Goal: Communication & Community: Connect with others

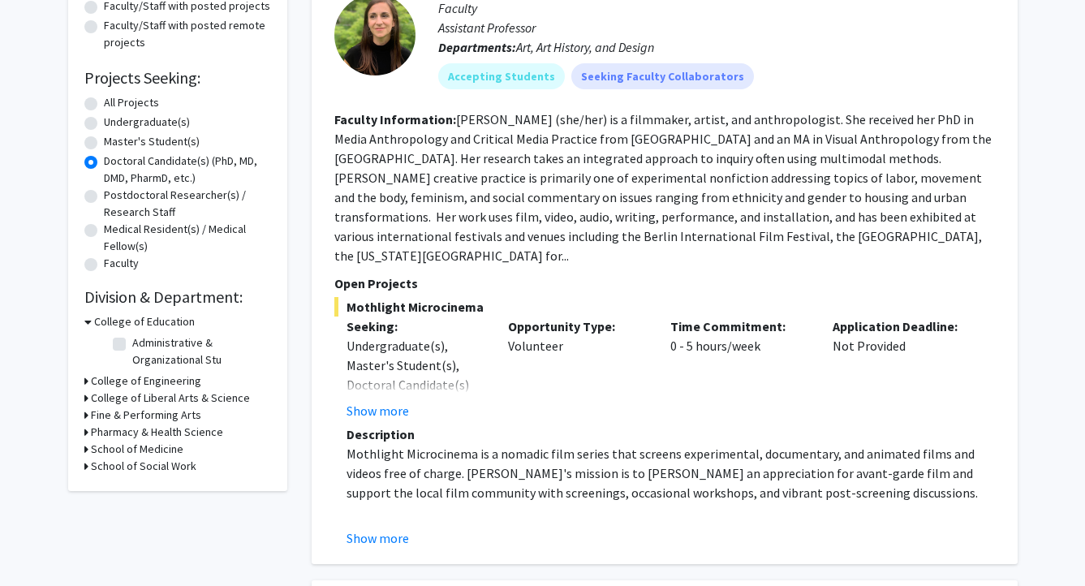
scroll to position [218, 0]
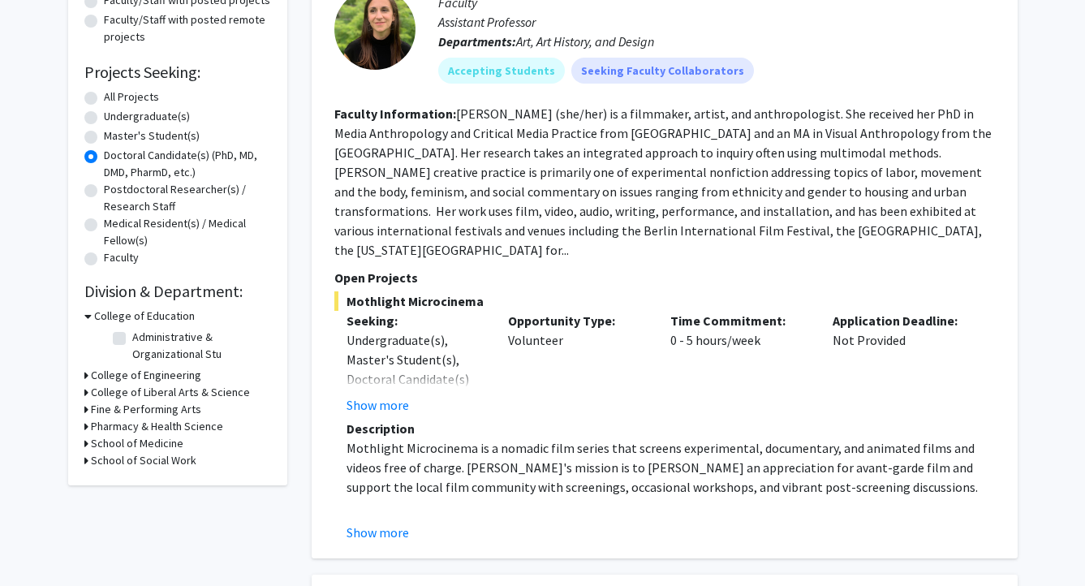
click at [116, 438] on h3 "School of Medicine" at bounding box center [137, 443] width 93 height 17
click at [132, 463] on label "Physiology" at bounding box center [159, 464] width 54 height 17
click at [132, 463] on input "Physiology" at bounding box center [137, 461] width 11 height 11
checkbox input "true"
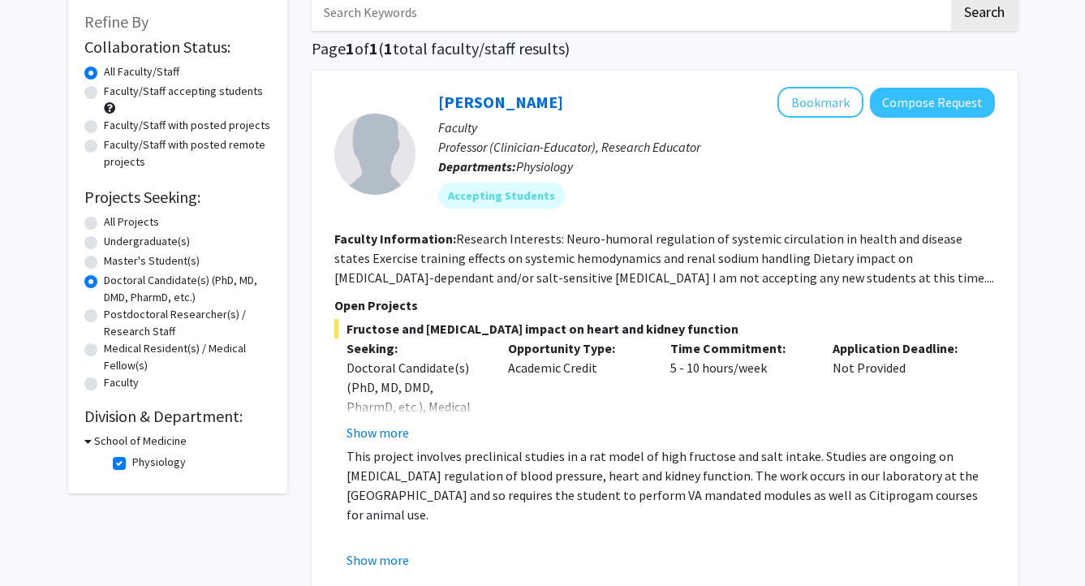
scroll to position [129, 0]
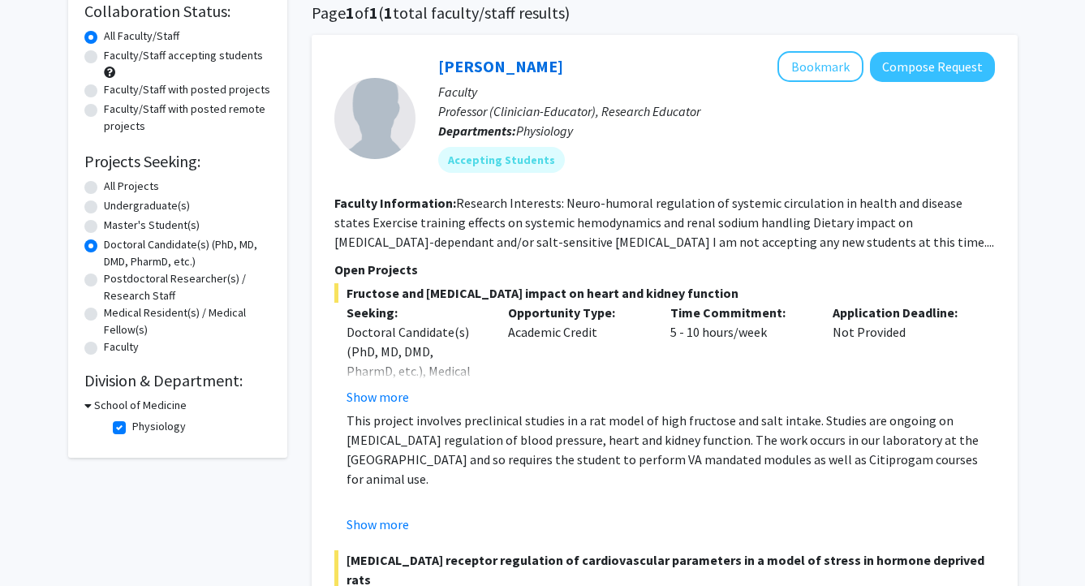
click at [132, 433] on label "Physiology" at bounding box center [159, 426] width 54 height 17
click at [132, 429] on input "Physiology" at bounding box center [137, 423] width 11 height 11
checkbox input "false"
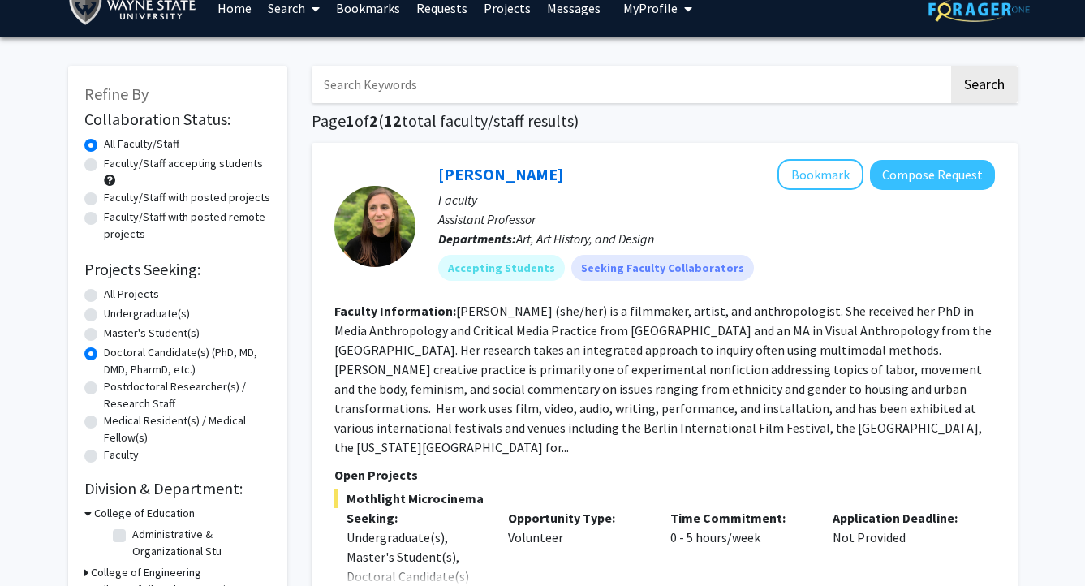
scroll to position [15, 0]
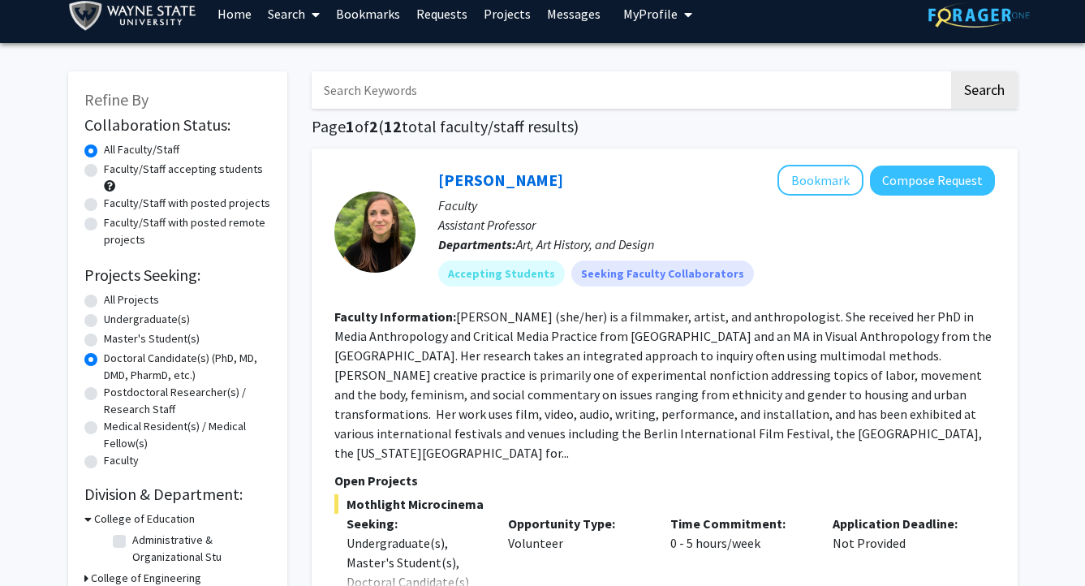
click at [104, 297] on label "All Projects" at bounding box center [131, 299] width 55 height 17
click at [104, 297] on input "All Projects" at bounding box center [109, 296] width 11 height 11
radio input "true"
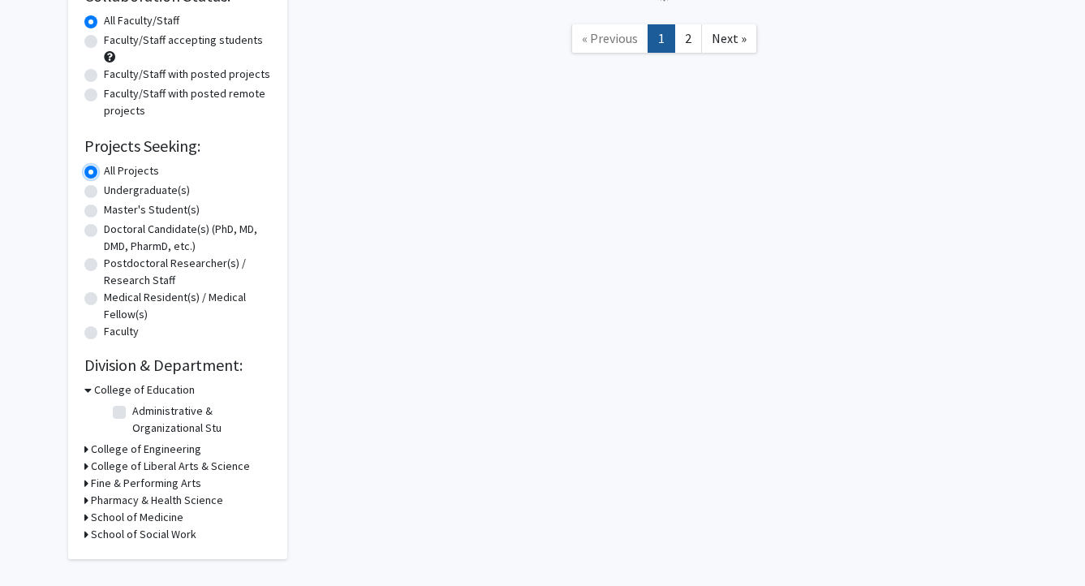
scroll to position [170, 0]
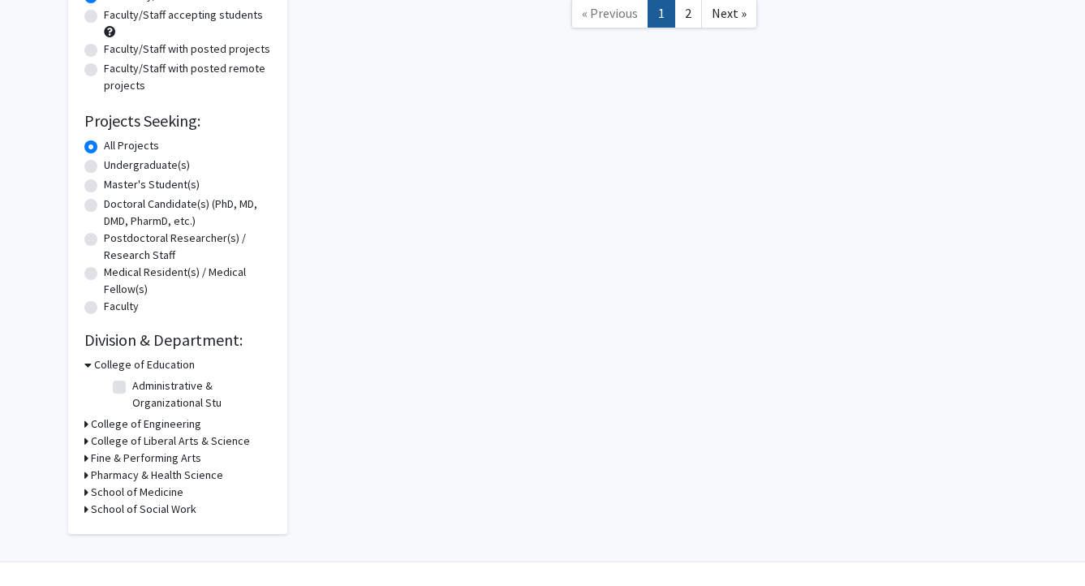
click at [85, 421] on icon at bounding box center [86, 424] width 4 height 17
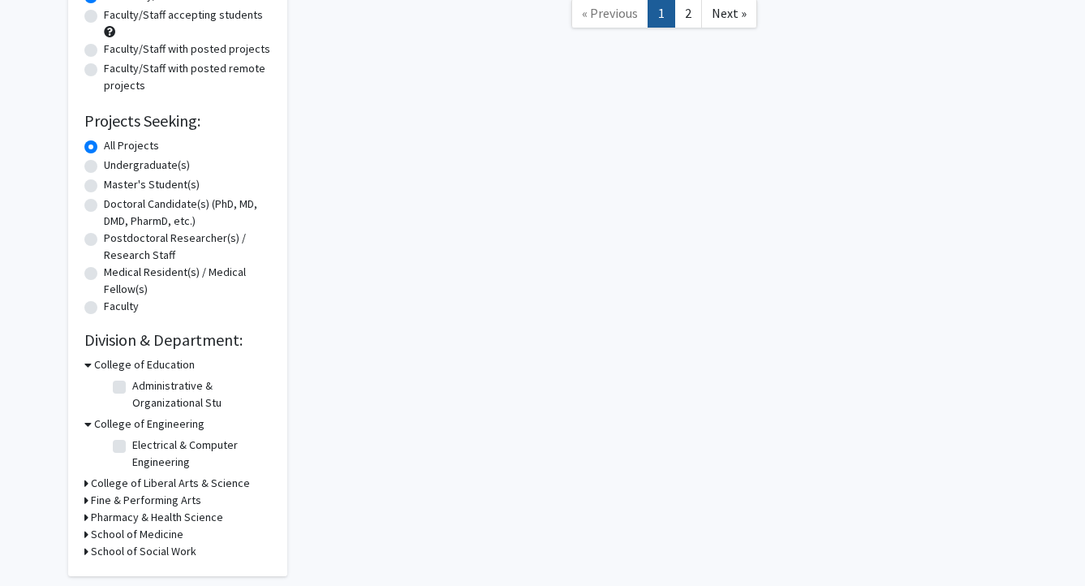
click at [84, 424] on icon at bounding box center [87, 424] width 7 height 17
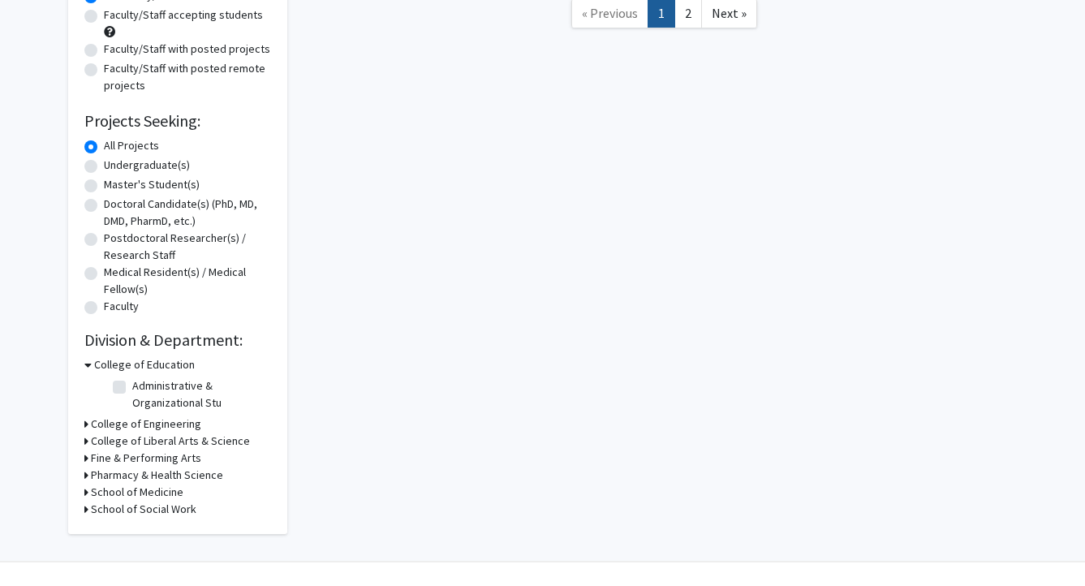
click at [84, 440] on icon at bounding box center [86, 441] width 4 height 17
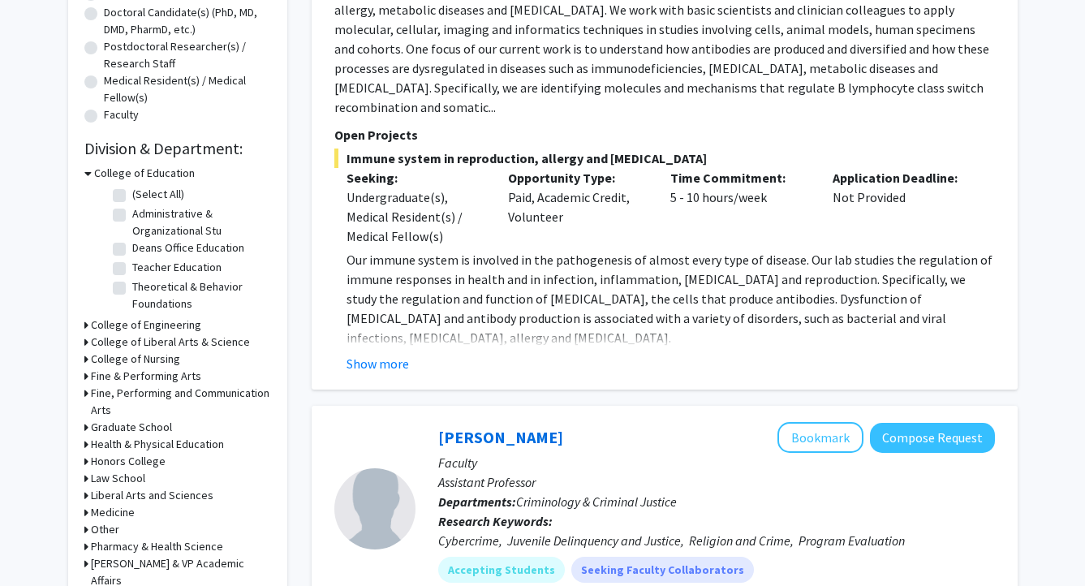
scroll to position [390, 0]
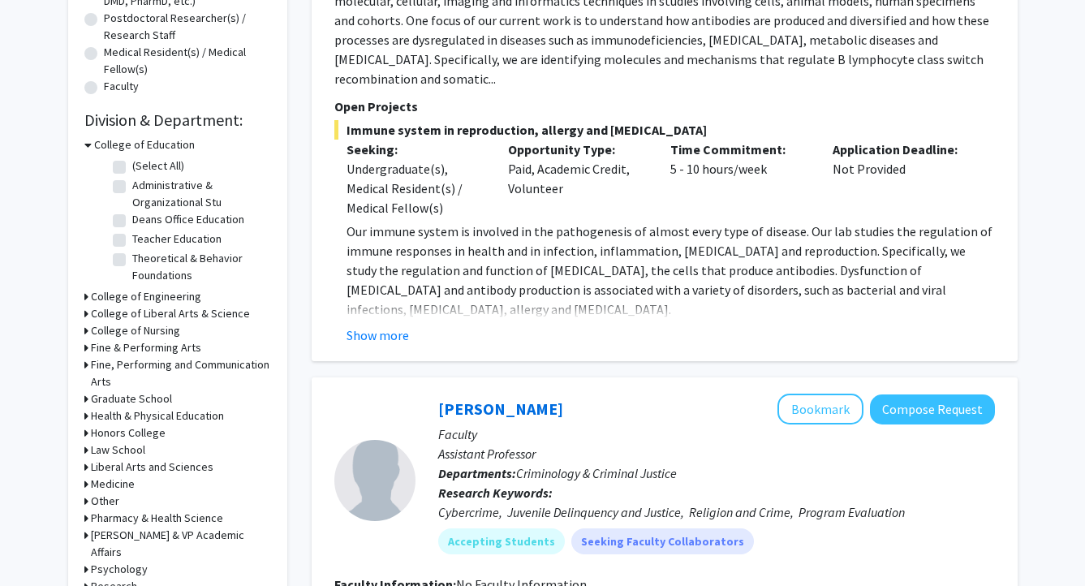
click at [85, 145] on icon at bounding box center [87, 144] width 7 height 17
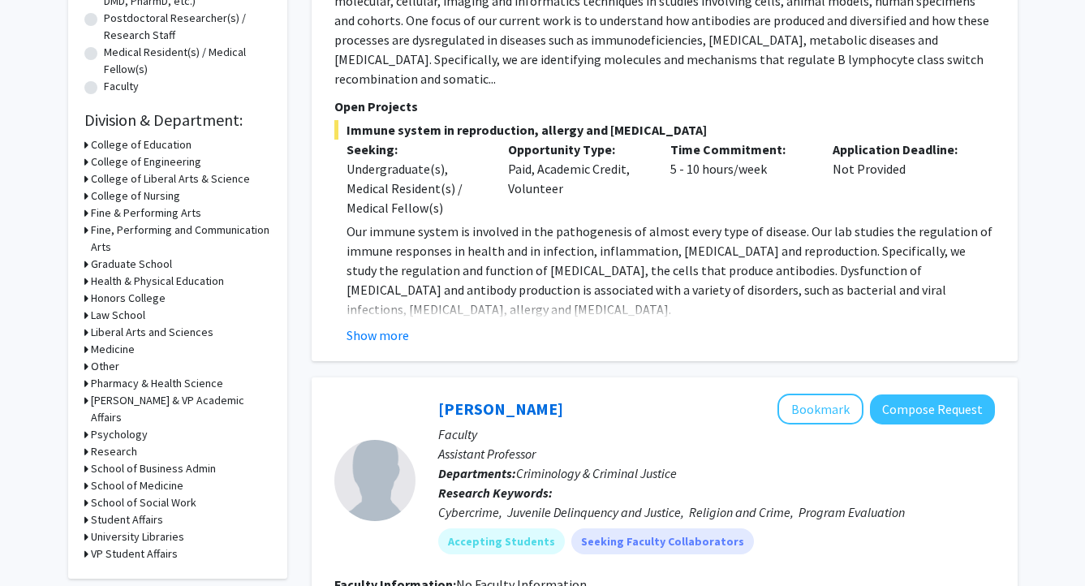
click at [86, 477] on icon at bounding box center [86, 485] width 4 height 17
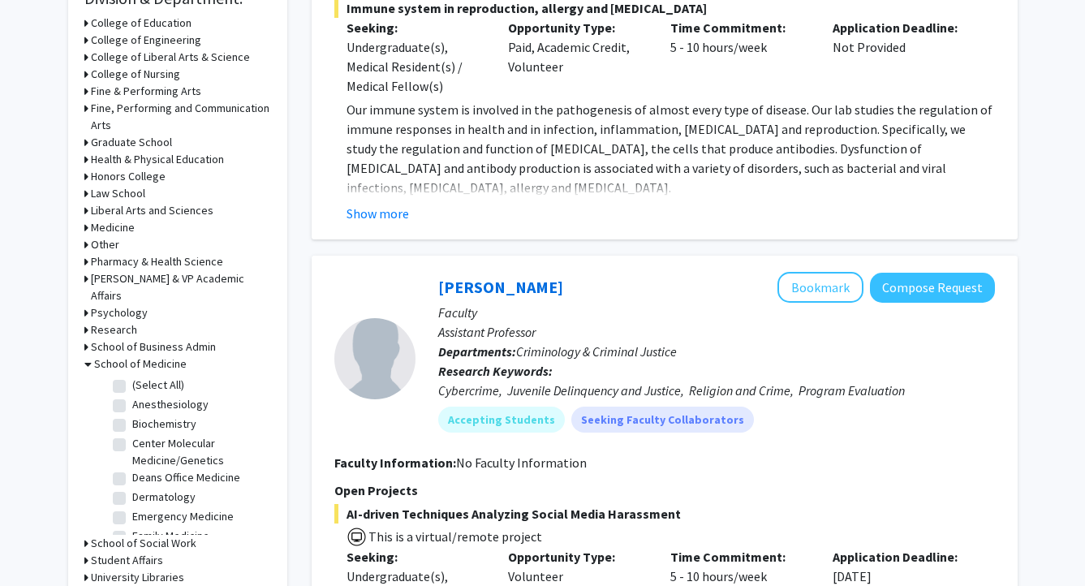
scroll to position [545, 0]
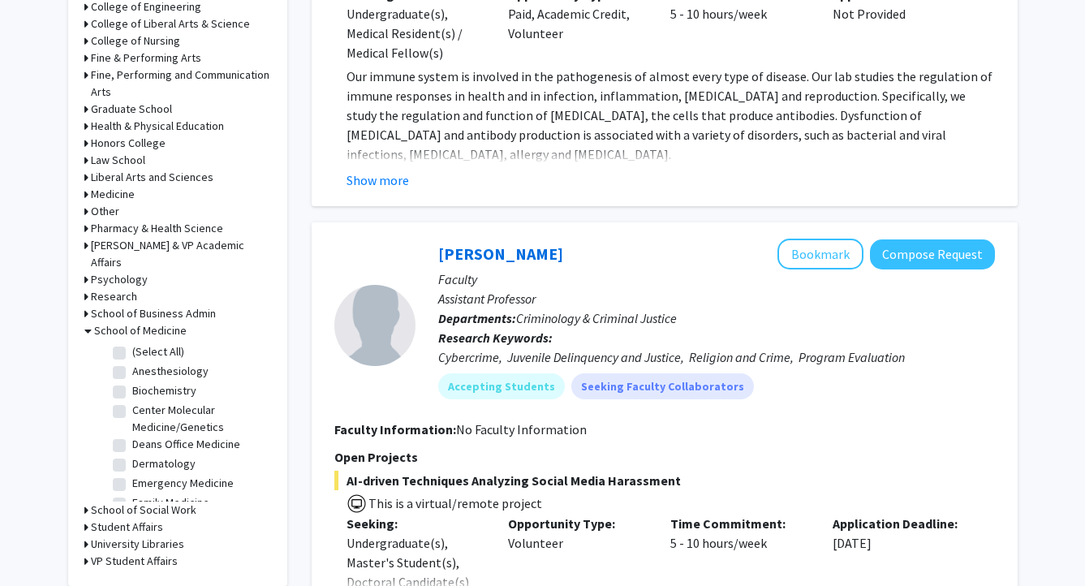
click at [132, 343] on label "(Select All)" at bounding box center [158, 351] width 52 height 17
click at [132, 343] on input "(Select All)" at bounding box center [137, 348] width 11 height 11
checkbox input "true"
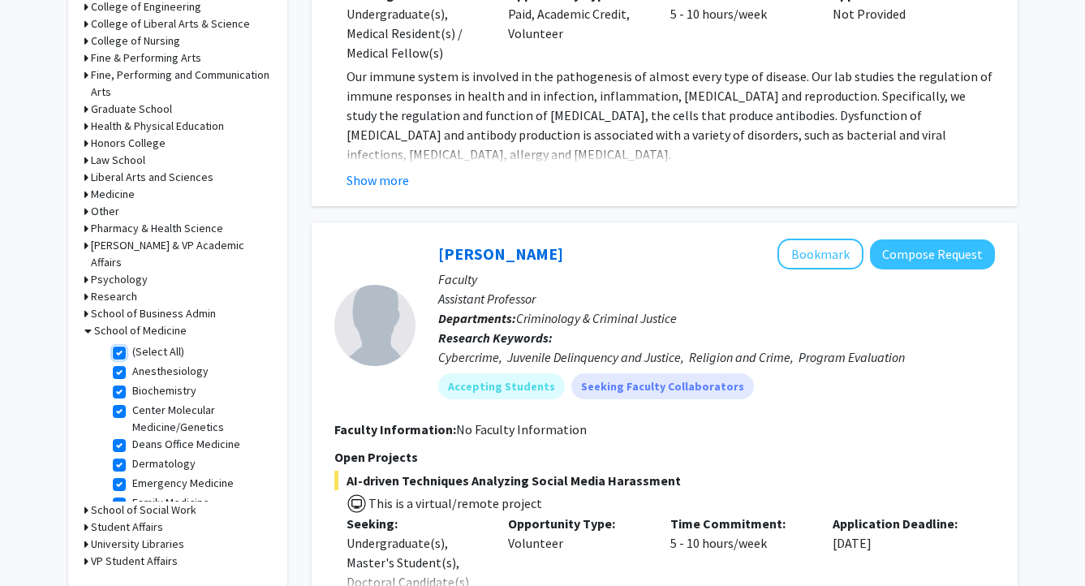
checkbox input "true"
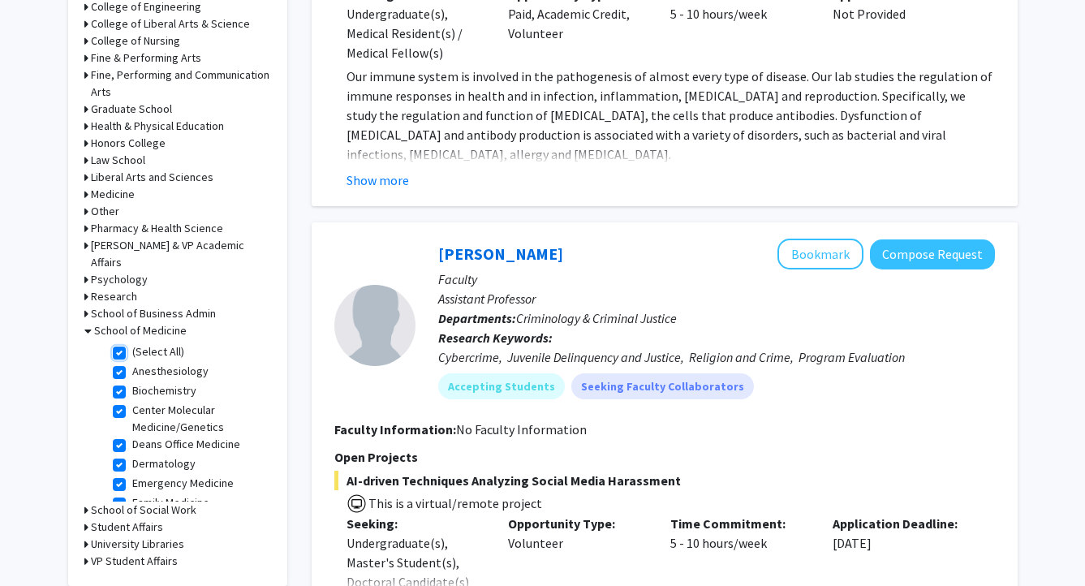
checkbox input "true"
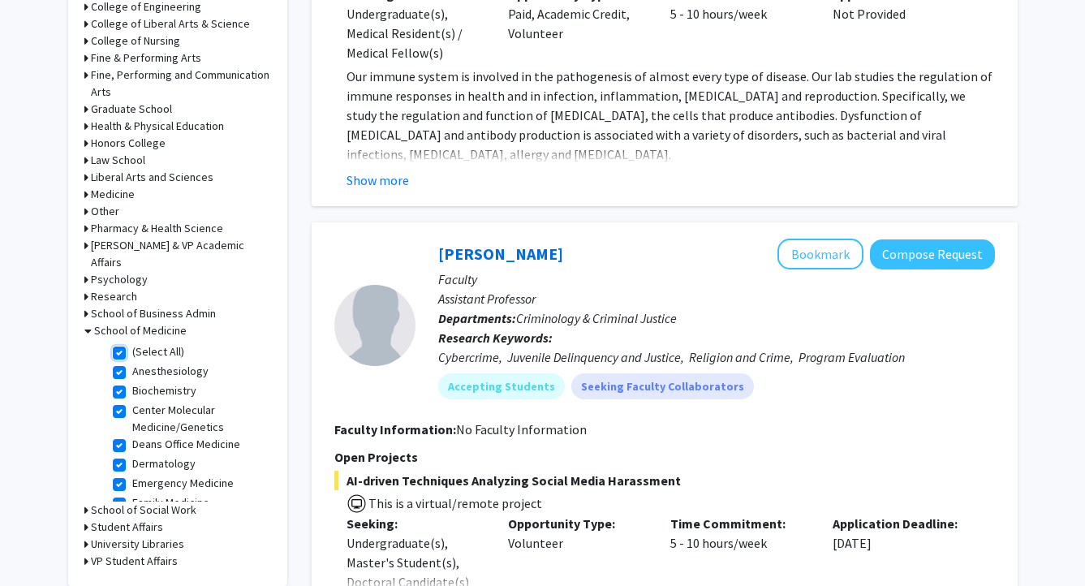
checkbox input "true"
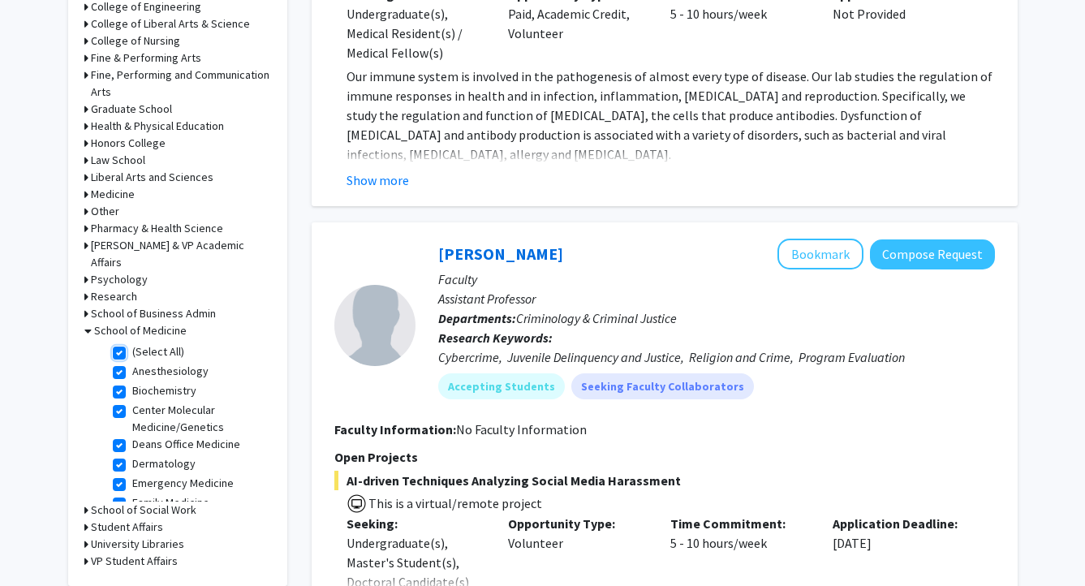
checkbox input "true"
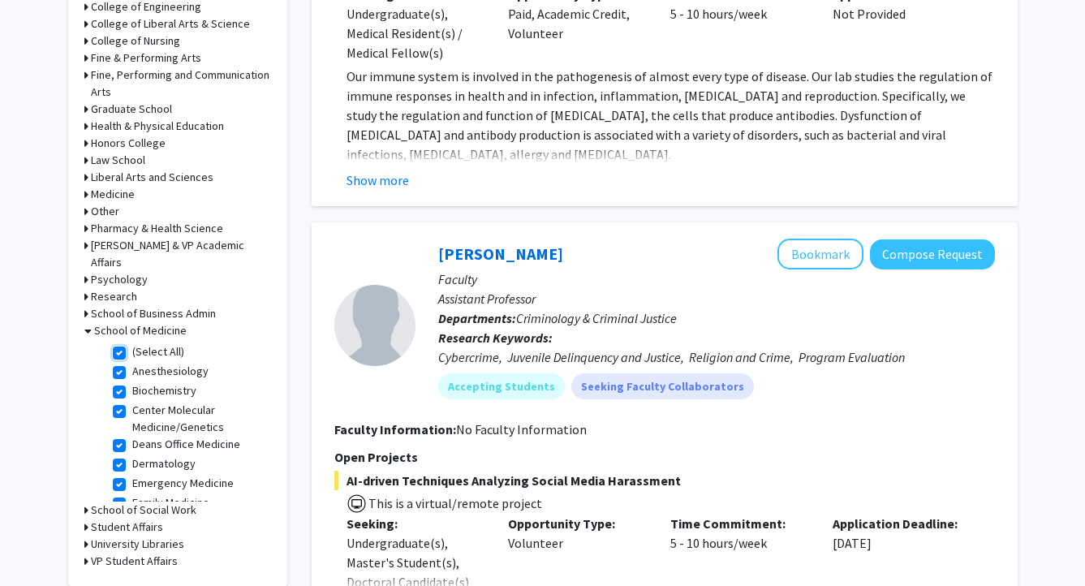
checkbox input "true"
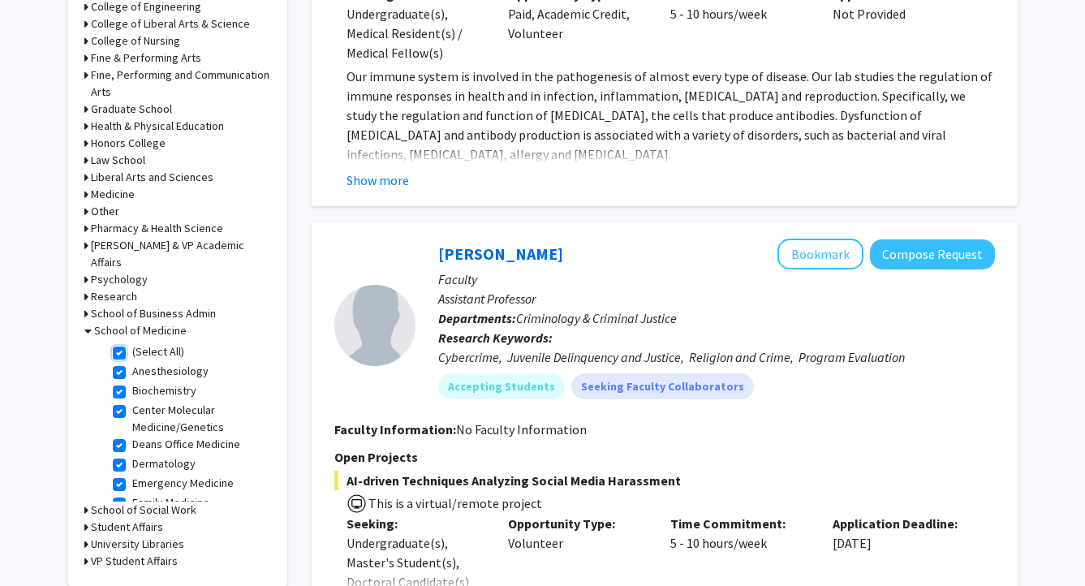
checkbox input "true"
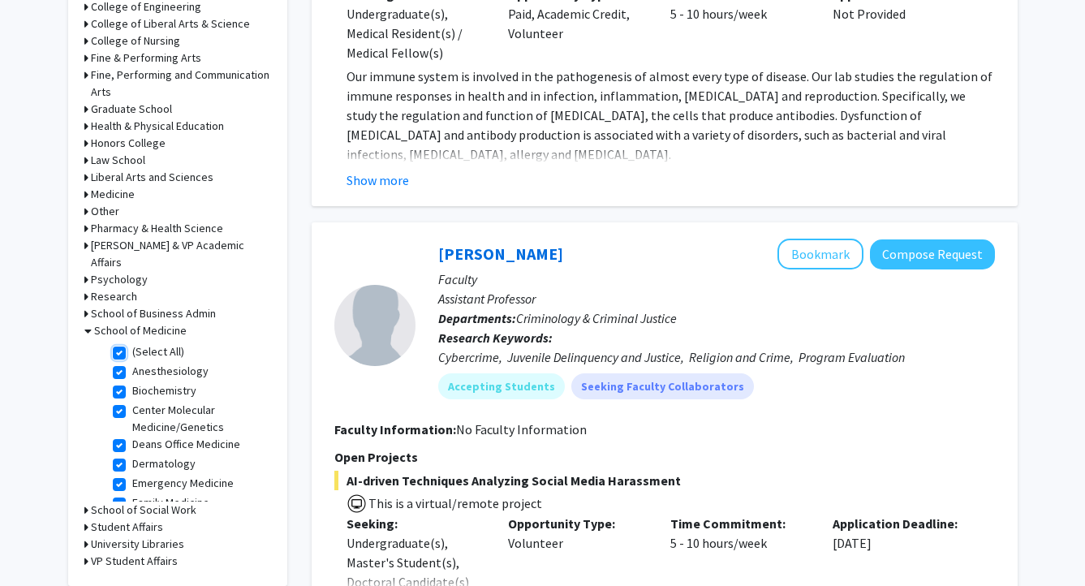
checkbox input "true"
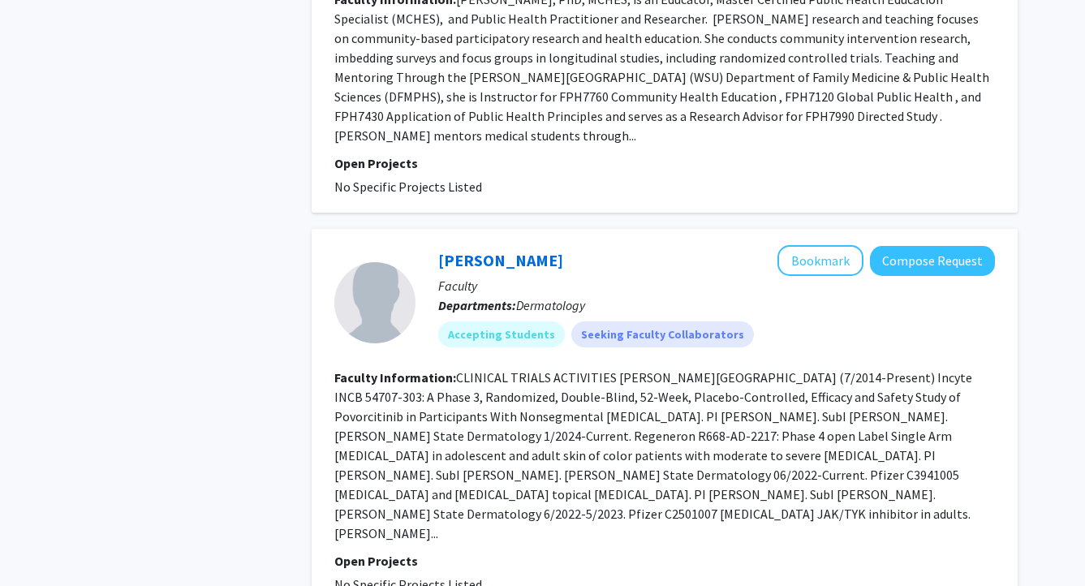
scroll to position [3664, 0]
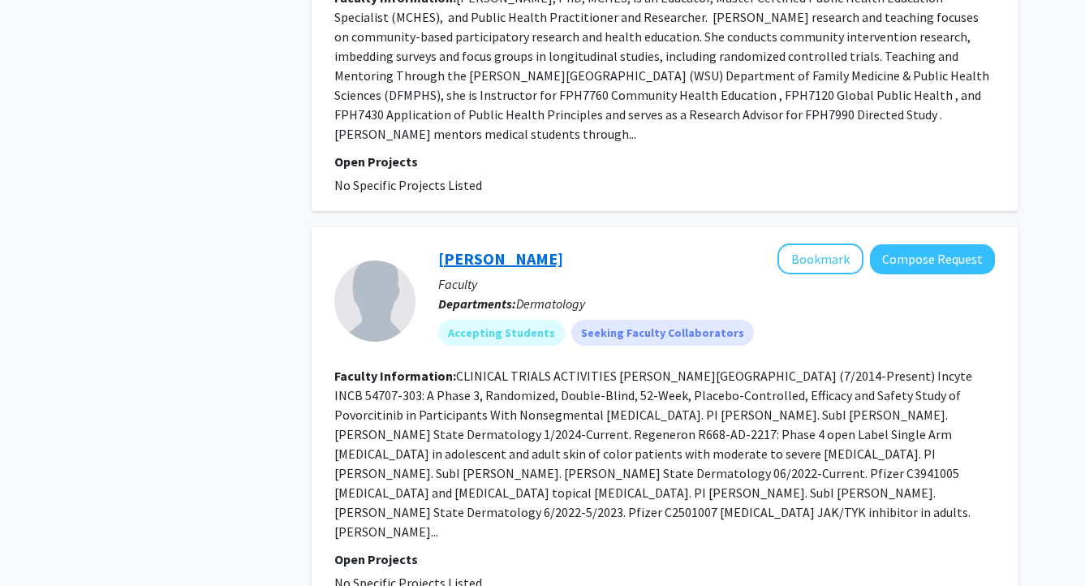
click at [478, 248] on link "[PERSON_NAME]" at bounding box center [500, 258] width 125 height 20
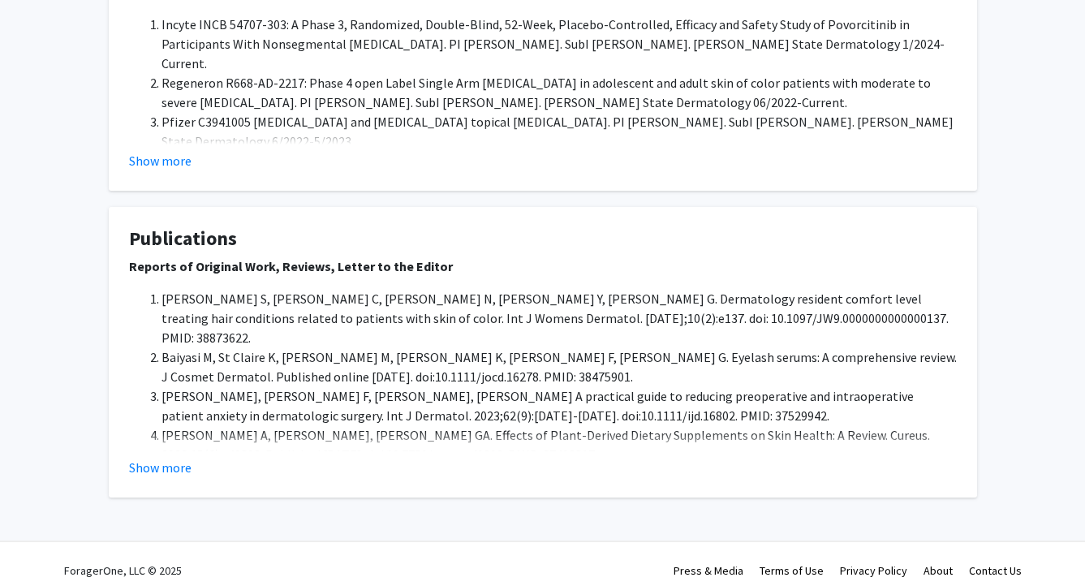
scroll to position [658, 0]
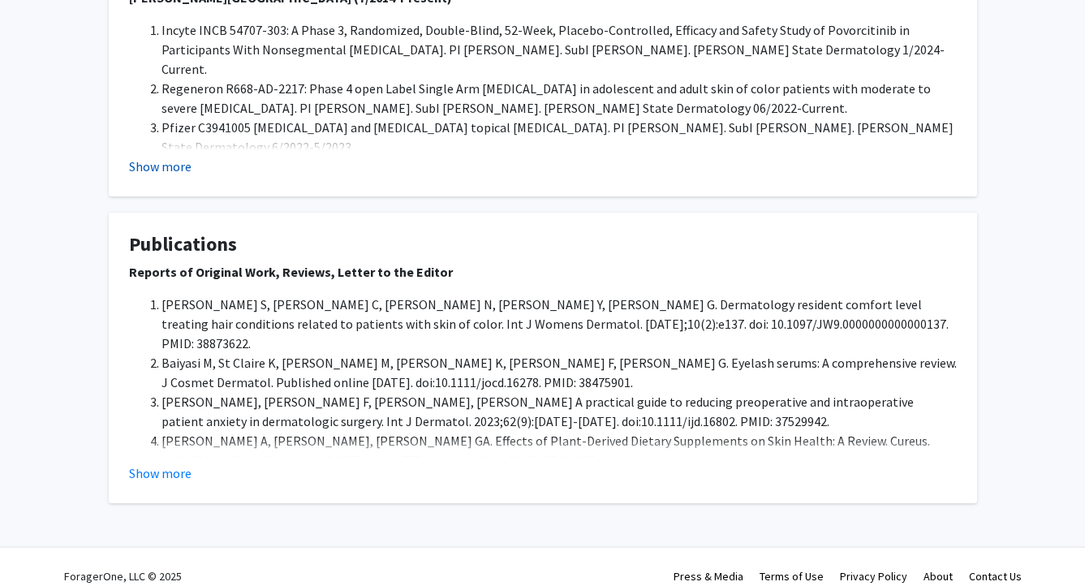
click at [157, 162] on button "Show more" at bounding box center [160, 166] width 62 height 19
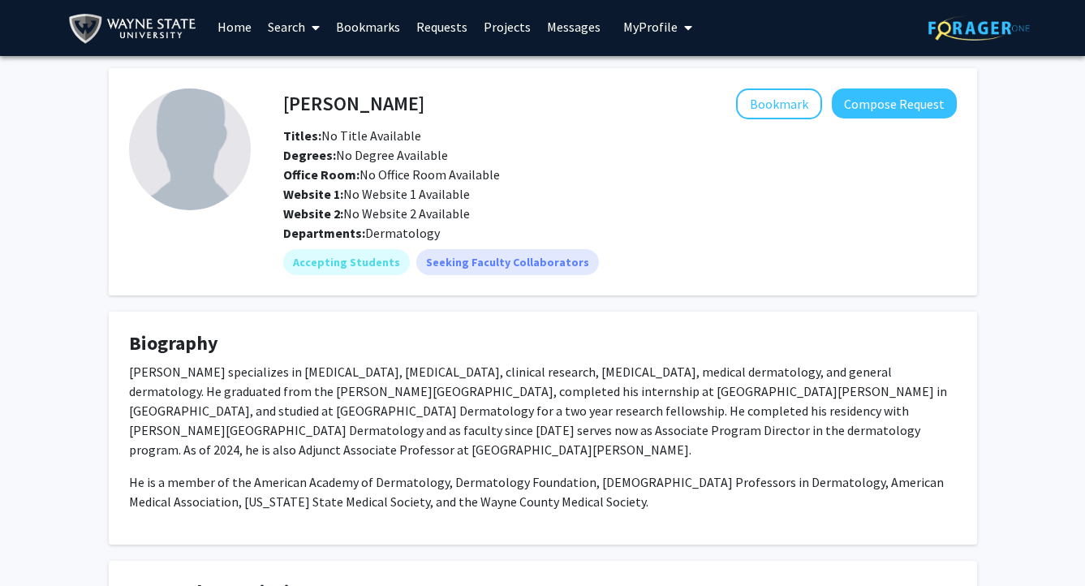
scroll to position [0, 0]
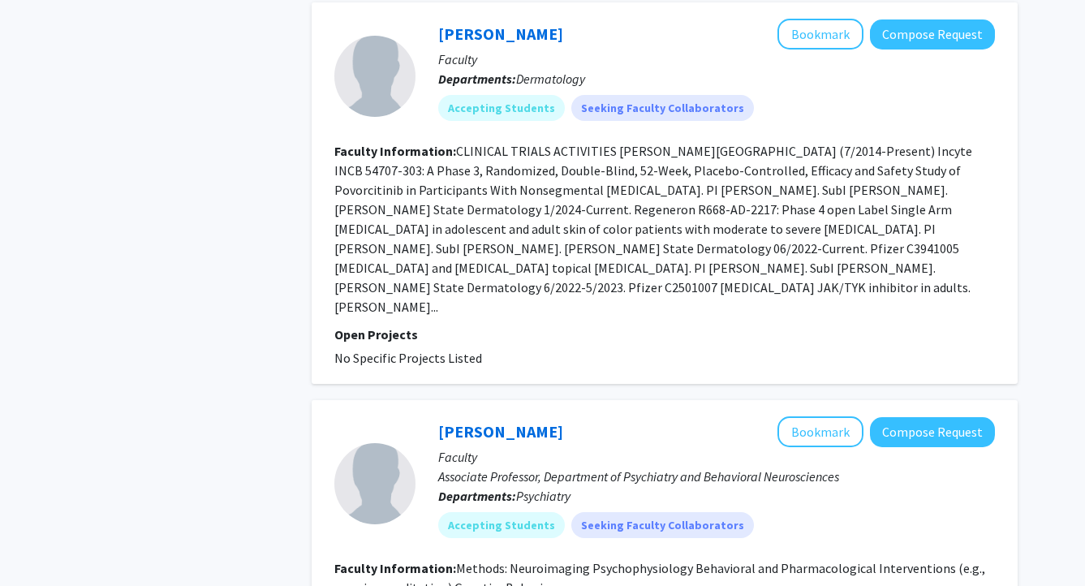
scroll to position [4010, 0]
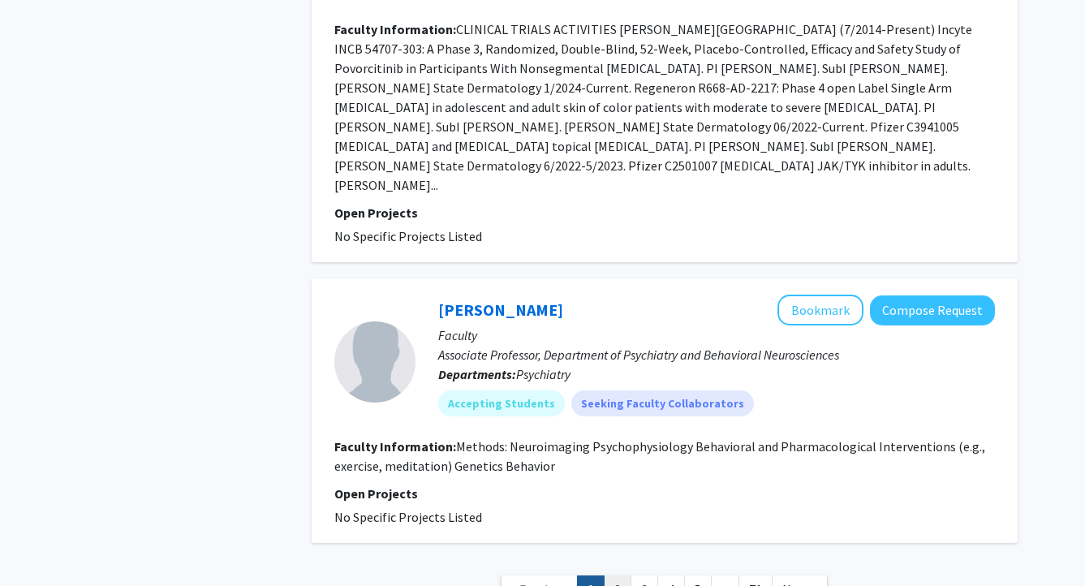
click at [618, 575] on link "2" at bounding box center [618, 589] width 28 height 28
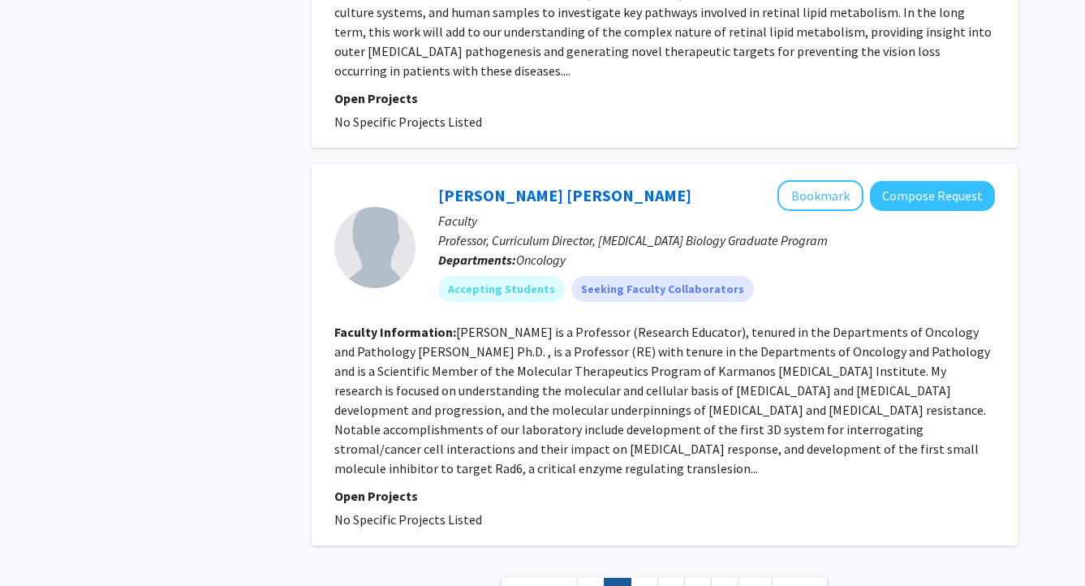
scroll to position [3462, 0]
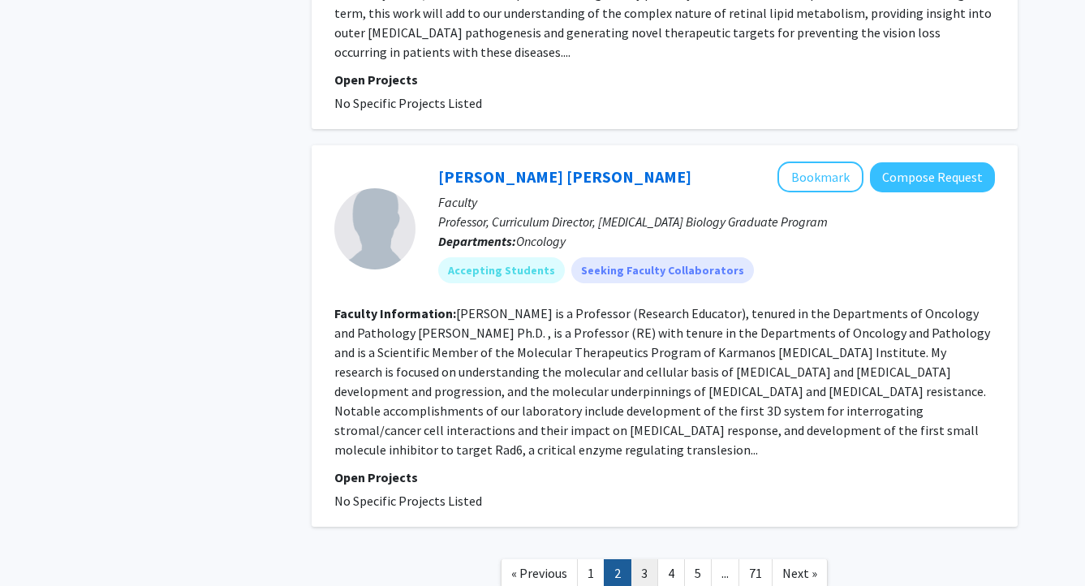
click at [648, 559] on link "3" at bounding box center [645, 573] width 28 height 28
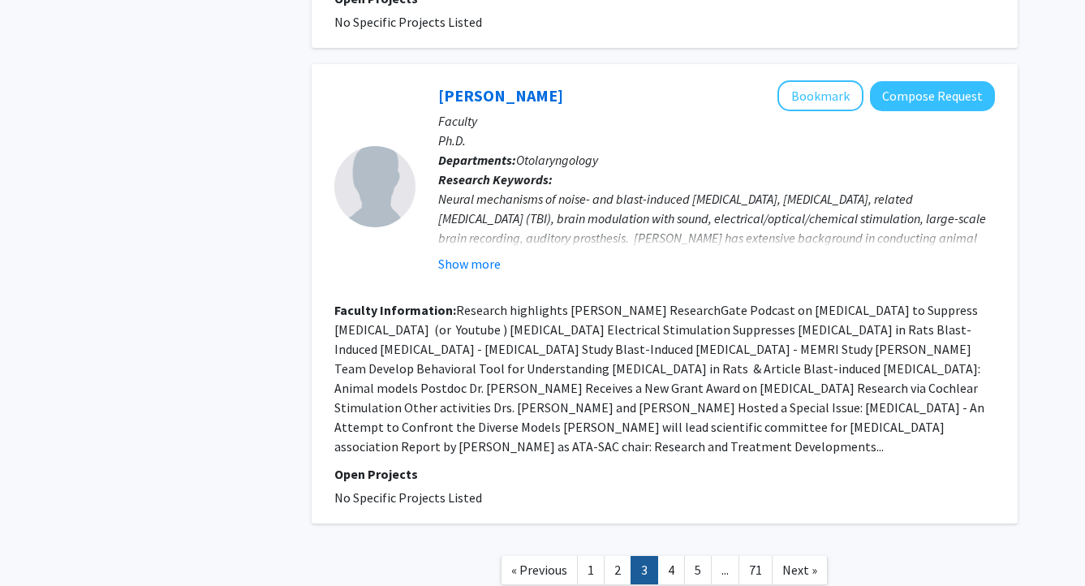
scroll to position [2873, 0]
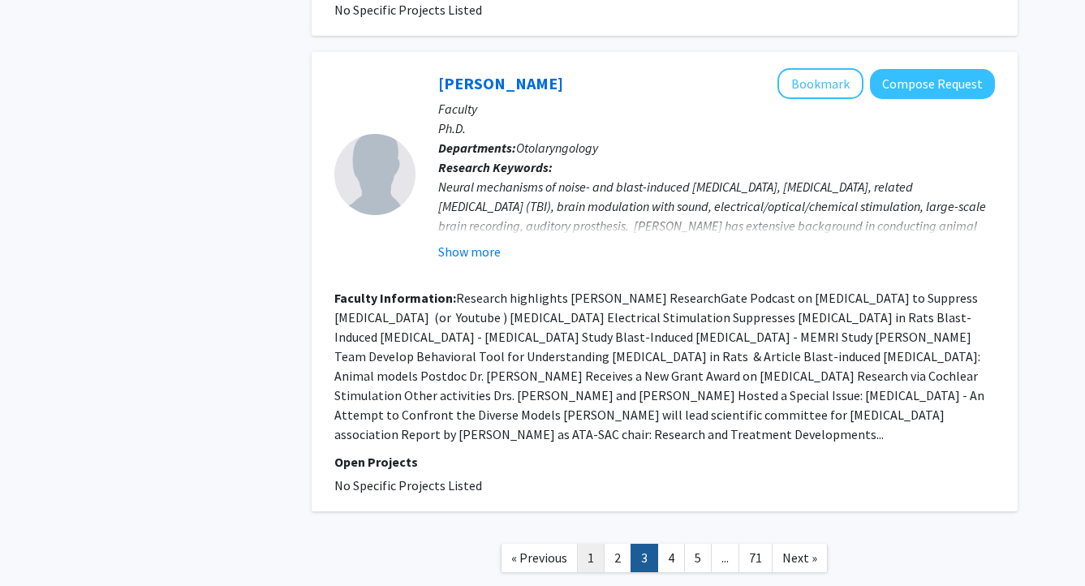
click at [588, 544] on link "1" at bounding box center [591, 558] width 28 height 28
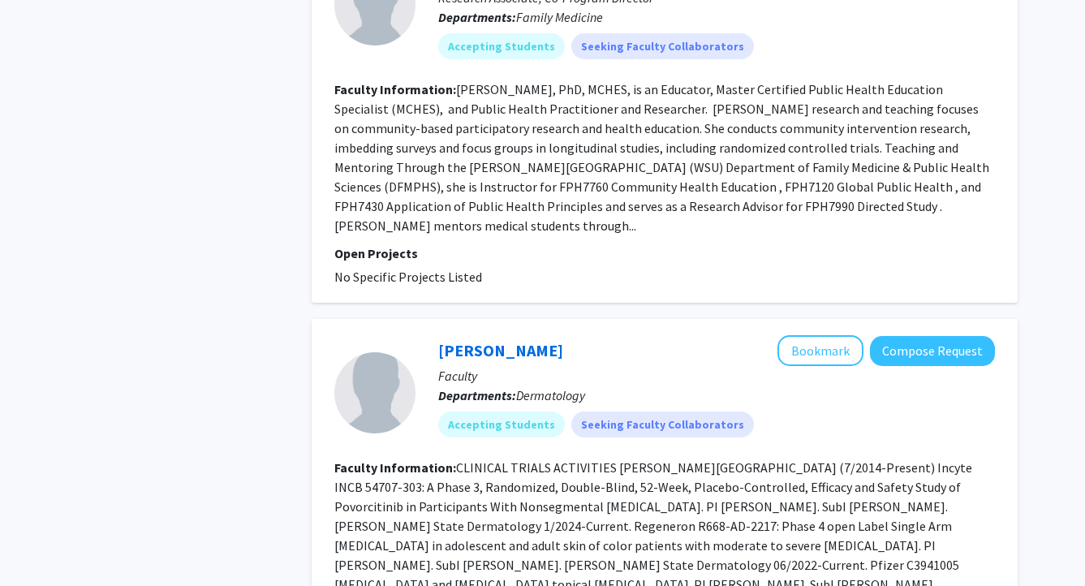
scroll to position [3568, 0]
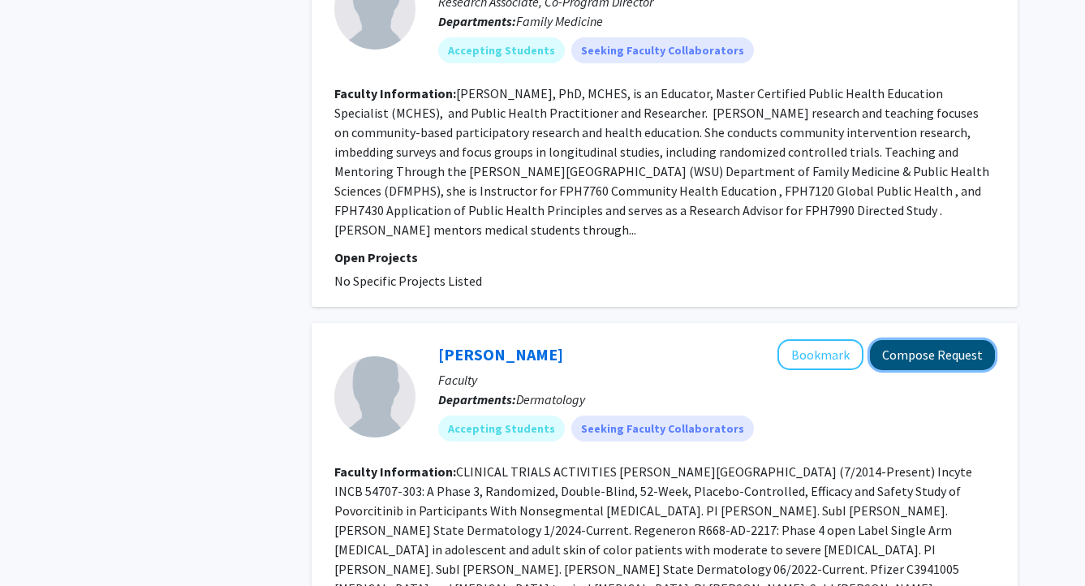
click at [917, 340] on button "Compose Request" at bounding box center [932, 355] width 125 height 30
